Goal: Find specific page/section: Find specific page/section

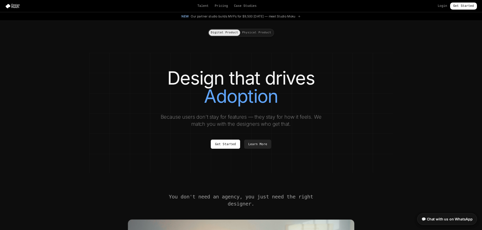
click at [254, 29] on div "Digital Product Physical Product" at bounding box center [241, 33] width 66 height 8
click at [254, 34] on button "Physical Product" at bounding box center [256, 33] width 33 height 6
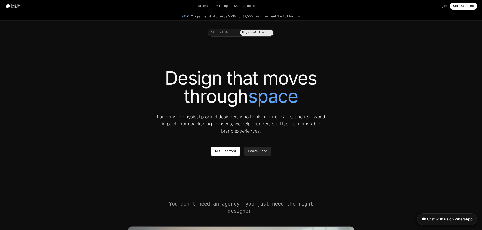
click at [232, 34] on button "Digital Product" at bounding box center [224, 33] width 31 height 6
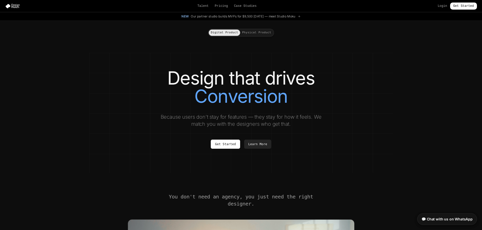
click at [257, 32] on button "Physical Product" at bounding box center [256, 33] width 33 height 6
